Goal: Book appointment/travel/reservation

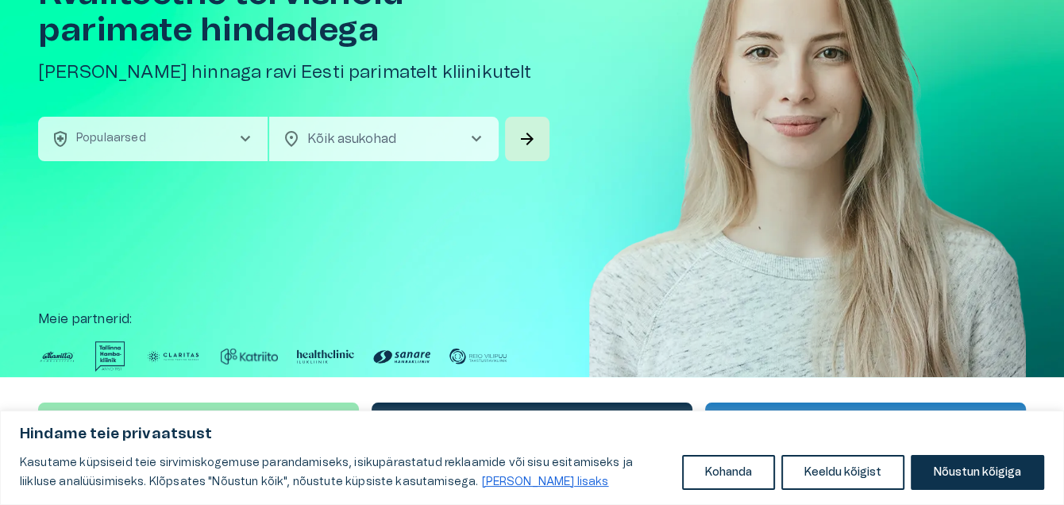
scroll to position [158, 0]
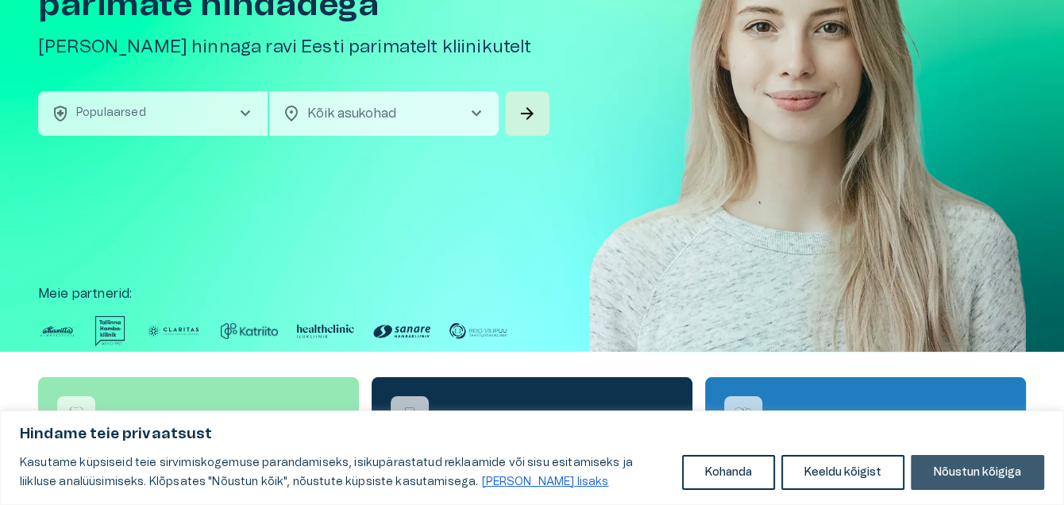
click at [985, 473] on button "Nõustun kõigiga" at bounding box center [977, 472] width 133 height 35
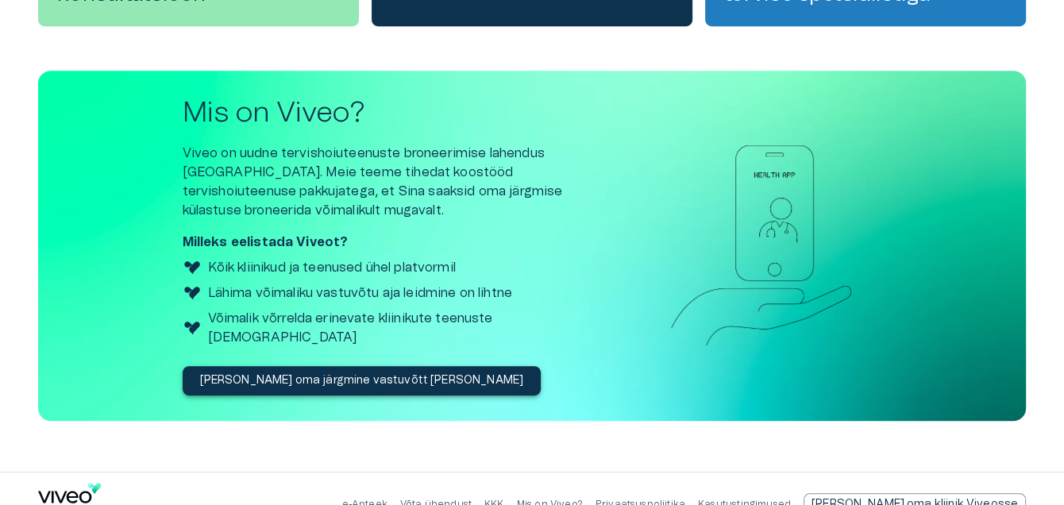
scroll to position [666, 0]
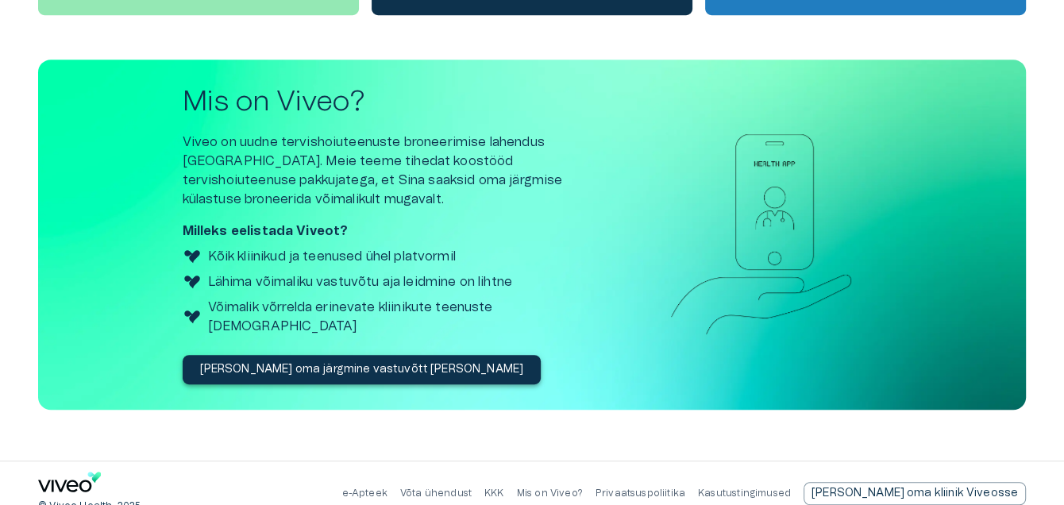
click at [352, 361] on p "[PERSON_NAME] oma järgmine vastuvõtt [PERSON_NAME]" at bounding box center [362, 369] width 324 height 17
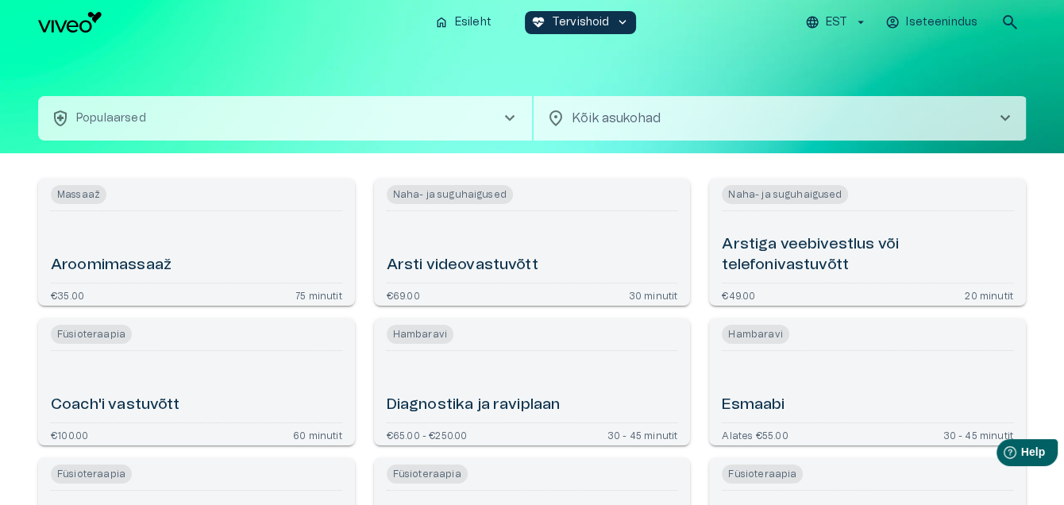
click at [484, 110] on button "health_and_safety Populaarsed chevron_right" at bounding box center [285, 118] width 494 height 44
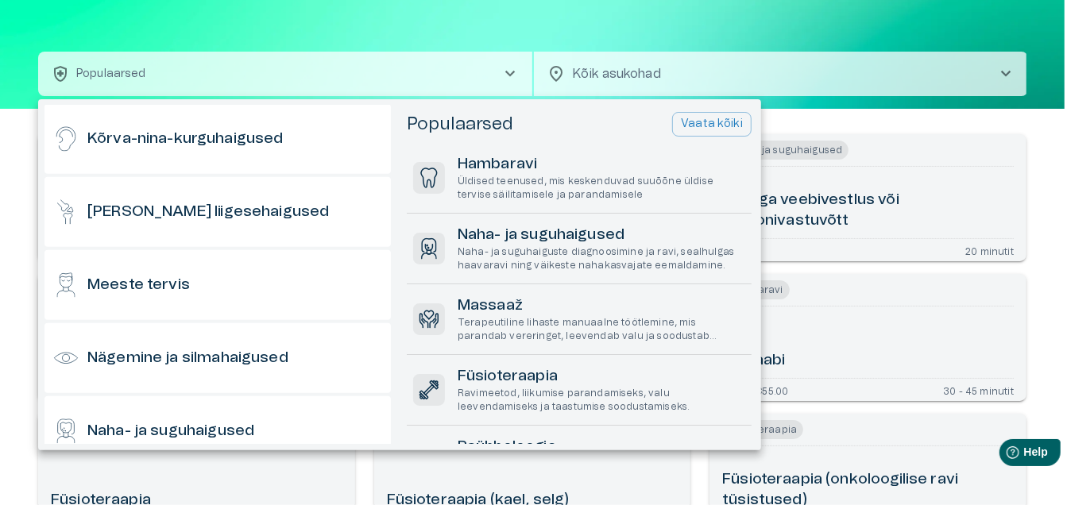
scroll to position [476, 0]
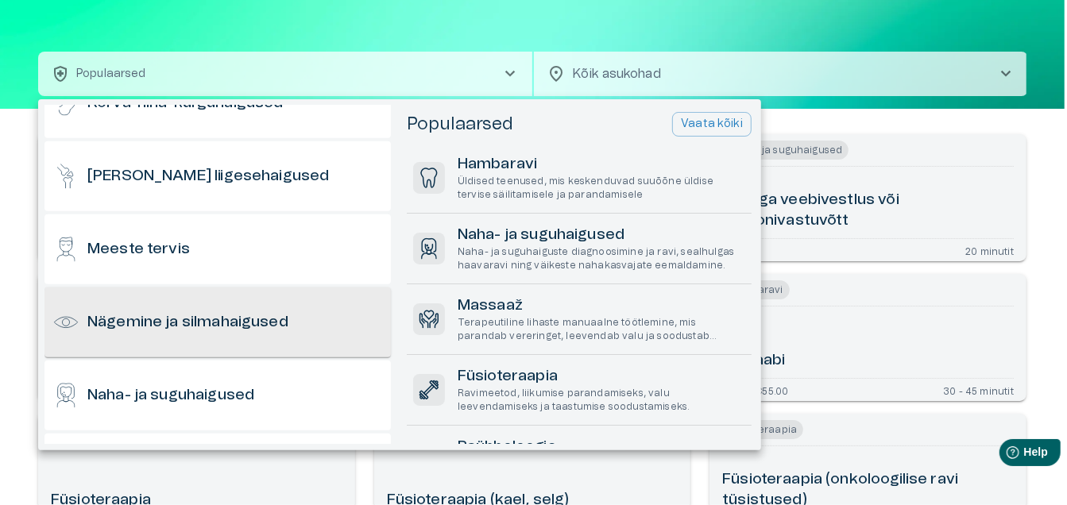
click at [272, 324] on h6 "Nägemine ja silmahaigused" at bounding box center [187, 322] width 201 height 21
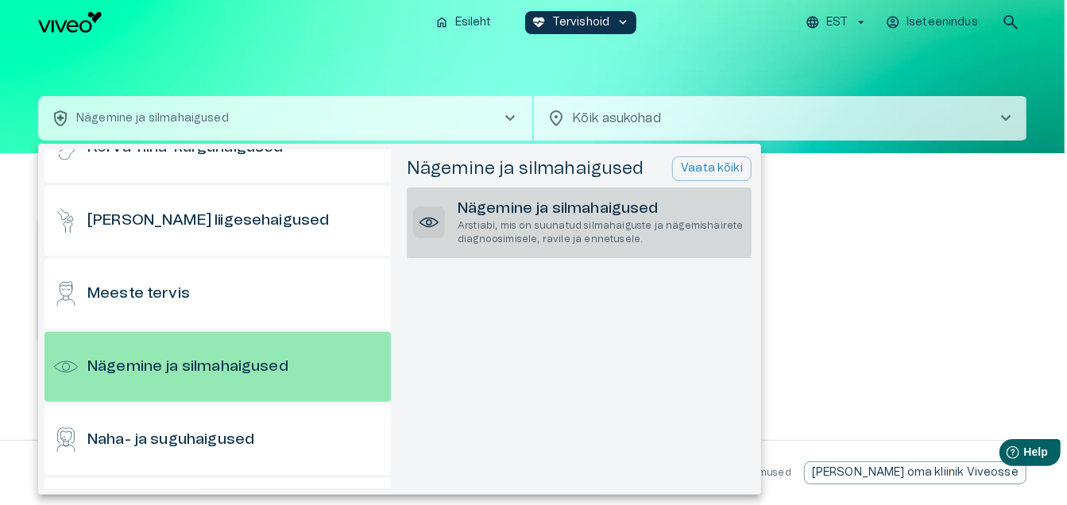
click at [559, 226] on p "Arstiabi, mis on suunatud silmahaiguste ja nägemishäirete diagnoosimisele, ravi…" at bounding box center [601, 232] width 288 height 27
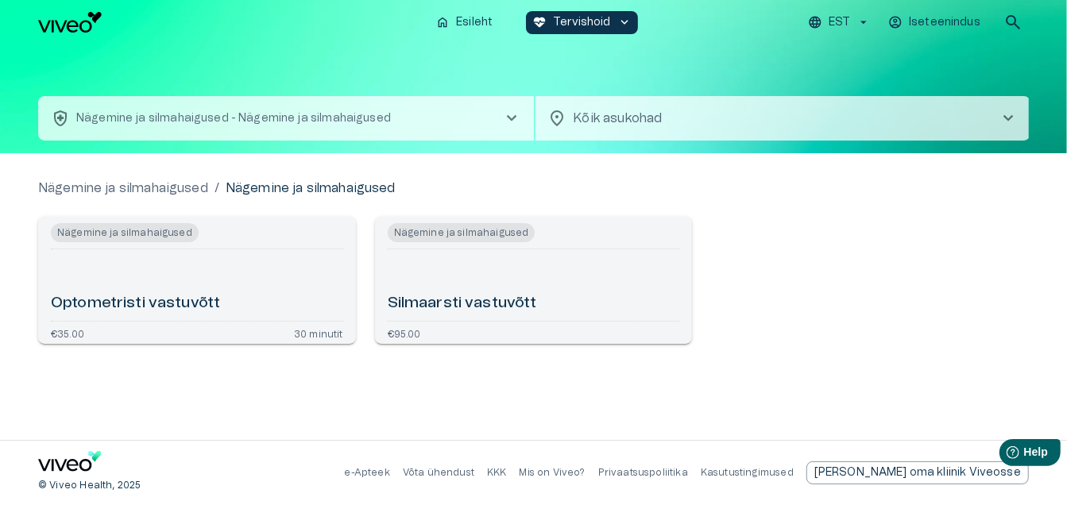
click at [519, 304] on h6 "Silmaarsti vastuvõtt" at bounding box center [462, 303] width 149 height 21
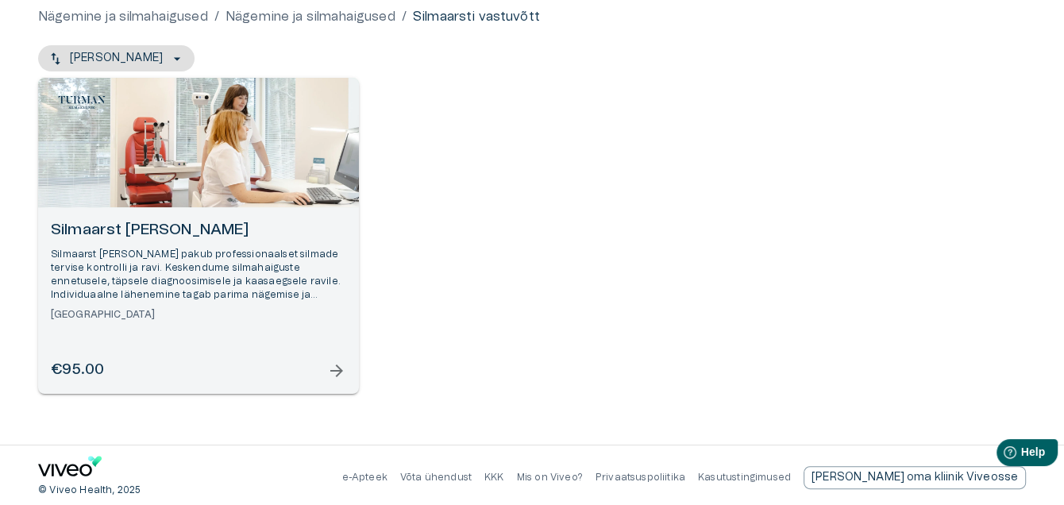
scroll to position [163, 0]
